Goal: Task Accomplishment & Management: Complete application form

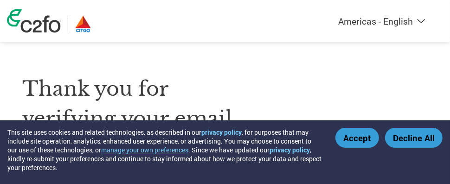
click at [366, 137] on button "Accept" at bounding box center [358, 138] width 44 height 20
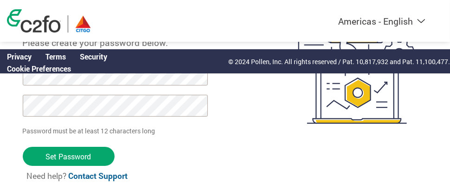
scroll to position [93, 0]
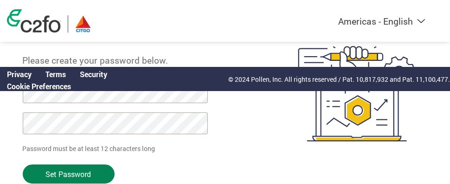
drag, startPoint x: 212, startPoint y: 100, endPoint x: 95, endPoint y: 173, distance: 137.5
click at [95, 173] on input "Set Password" at bounding box center [69, 173] width 92 height 19
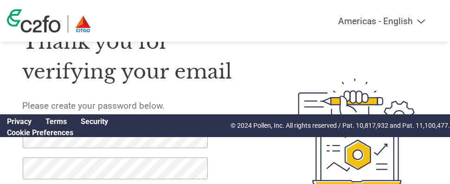
scroll to position [45, 0]
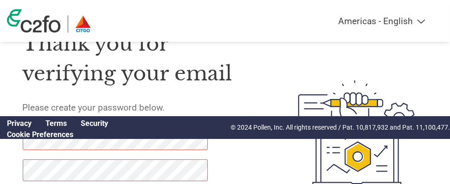
click at [204, 142] on span at bounding box center [202, 138] width 7 height 7
click at [201, 170] on span at bounding box center [202, 170] width 7 height 7
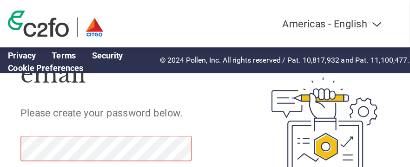
scroll to position [83, 0]
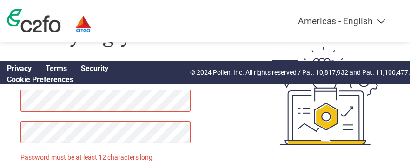
drag, startPoint x: 165, startPoint y: 120, endPoint x: 398, endPoint y: 104, distance: 233.6
click at [398, 104] on div "Thank you for verifying your email Please create your password below. Password …" at bounding box center [205, 96] width 410 height 238
